Goal: Transaction & Acquisition: Purchase product/service

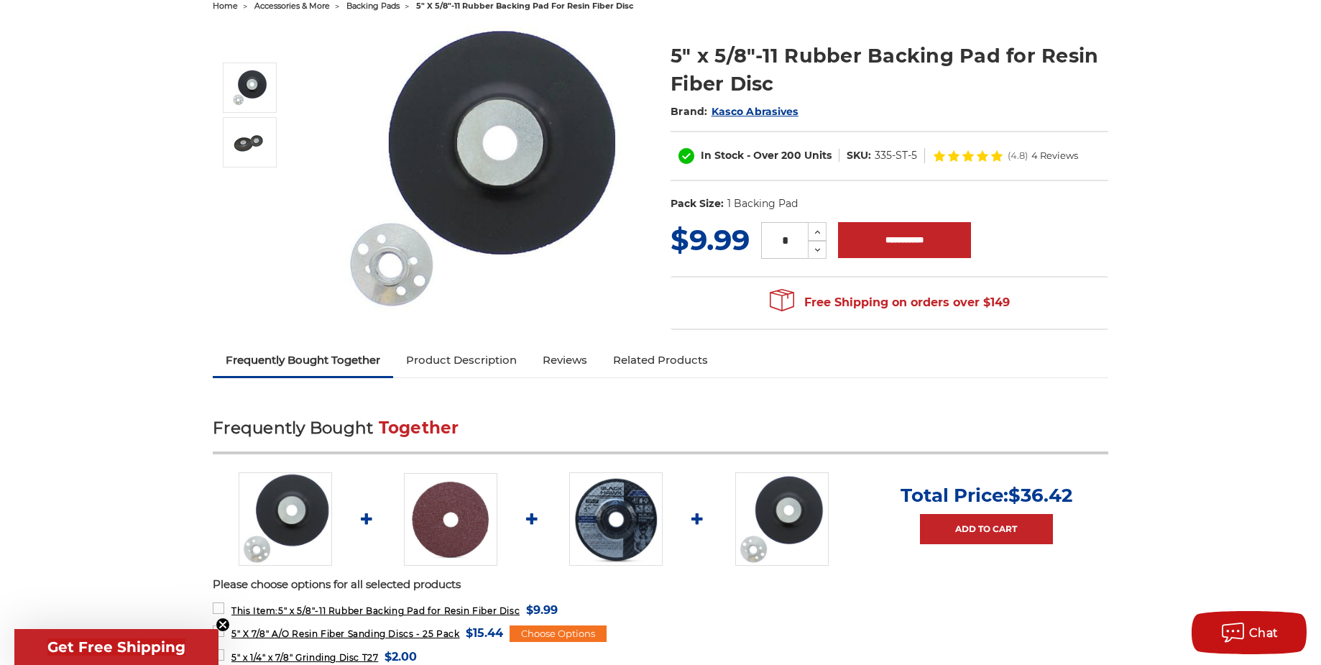
scroll to position [216, 0]
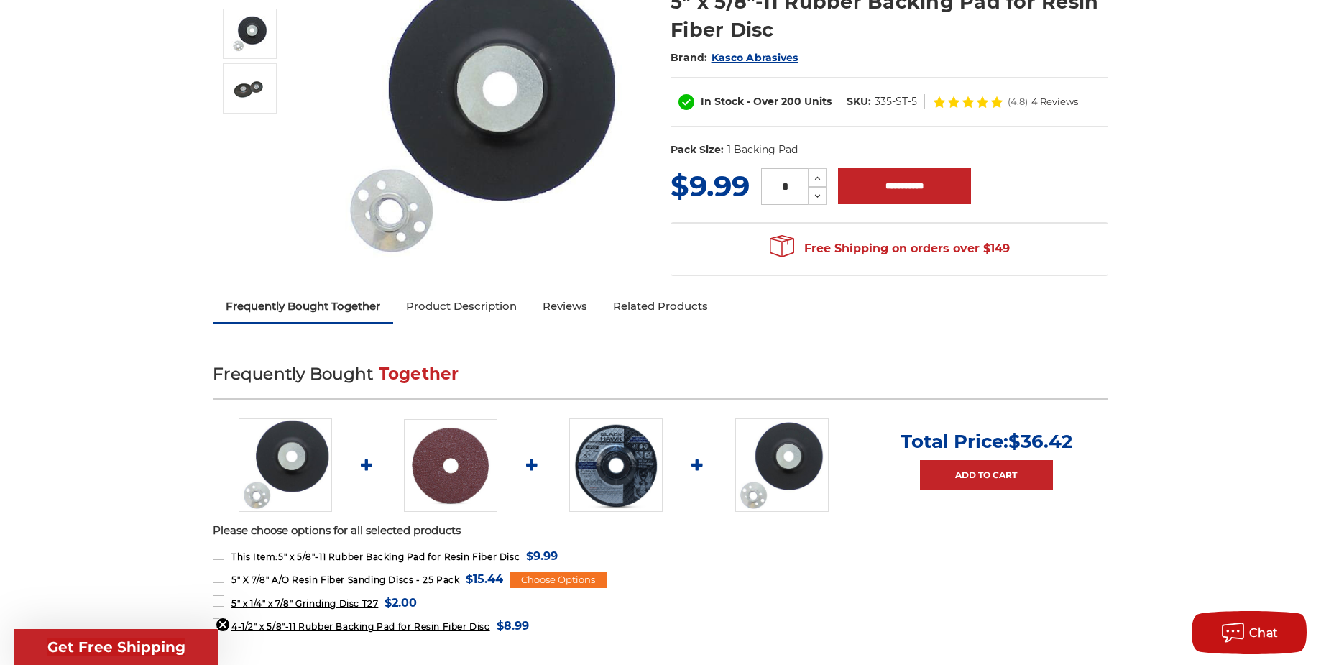
click at [466, 461] on img at bounding box center [450, 465] width 93 height 93
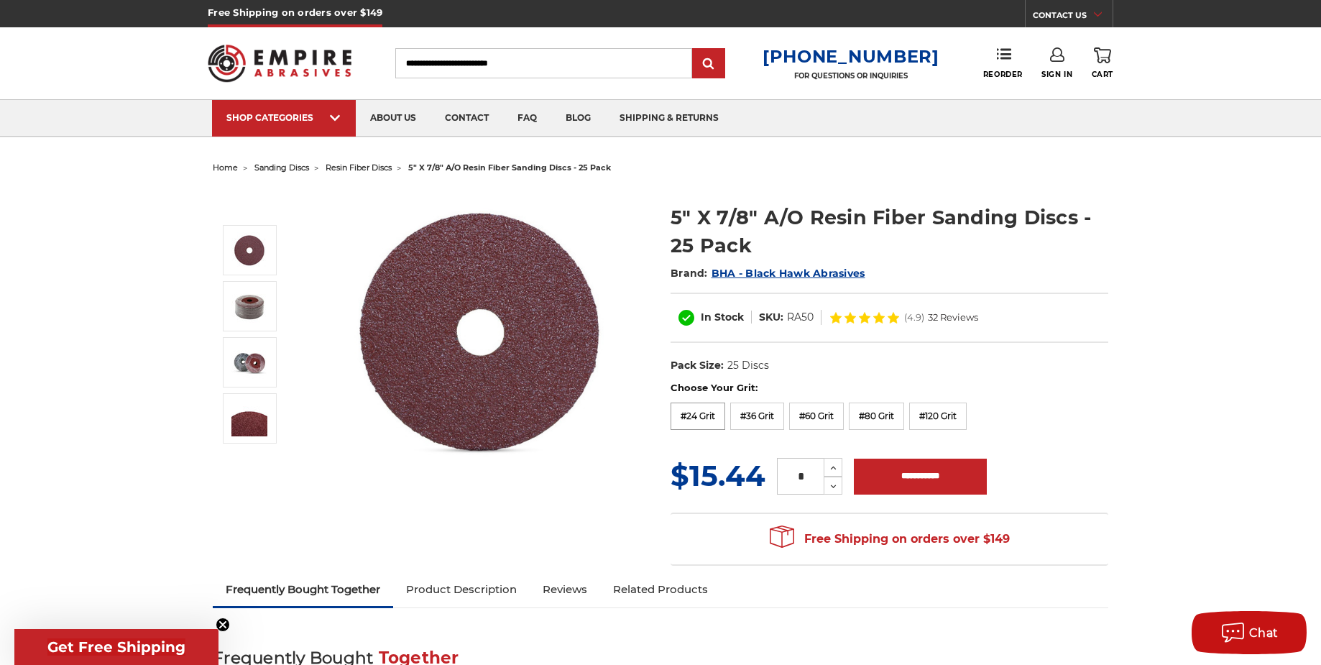
click at [702, 415] on label "#24 Grit" at bounding box center [697, 415] width 55 height 27
